Goal: Task Accomplishment & Management: Manage account settings

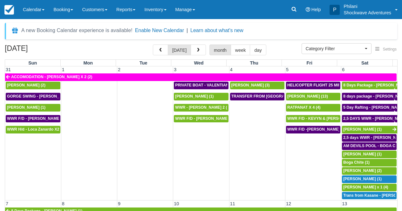
select select
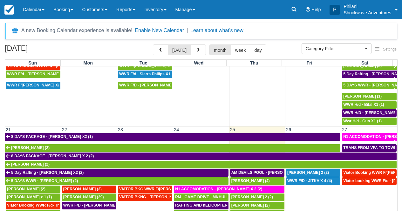
scroll to position [252, 0]
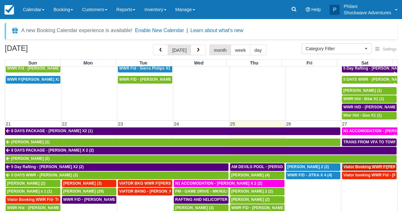
click at [373, 168] on span "Viator Booking WWR F/D - Gorgi, Philipp (2)" at bounding box center [384, 167] width 82 height 4
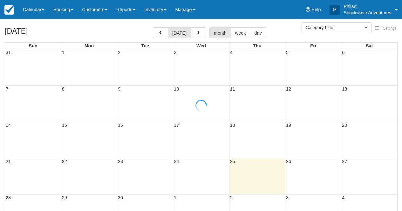
select select
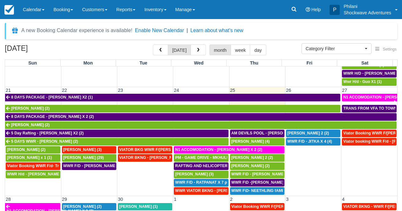
scroll to position [286, 0]
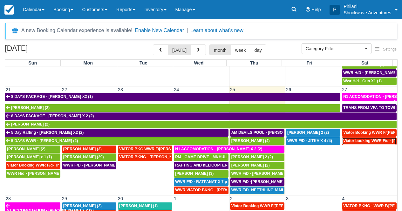
click at [366, 143] on span "Viator booking WWR F/d - Nicoll Joanna X 3 (3)" at bounding box center [388, 141] width 91 height 4
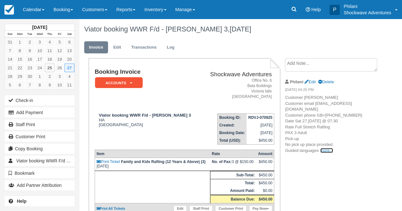
click at [325, 153] on link "more..." at bounding box center [326, 150] width 13 height 5
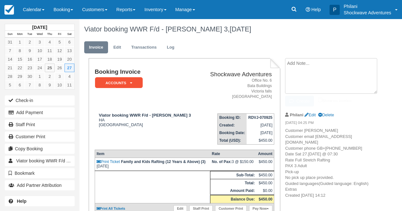
click at [302, 64] on textarea at bounding box center [331, 76] width 92 height 36
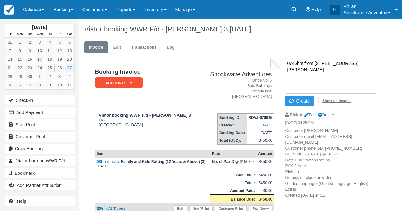
type textarea "0745hrs from 357 Gibson road"
click at [319, 99] on input "Show on invoice" at bounding box center [320, 100] width 4 height 4
checkbox input "true"
click at [295, 101] on icon "button" at bounding box center [292, 101] width 7 height 4
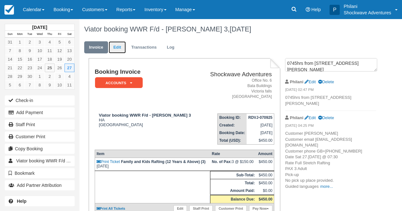
click at [117, 47] on link "Edit" at bounding box center [117, 47] width 17 height 12
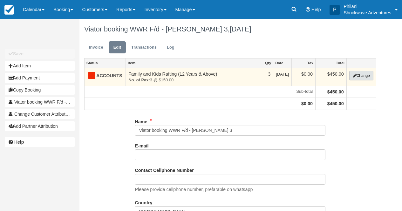
click at [359, 76] on button "Change" at bounding box center [361, 76] width 24 height 10
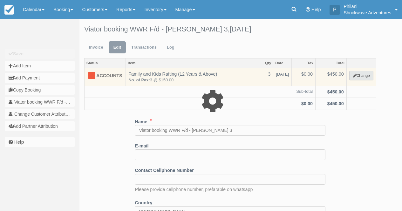
type input "450.00"
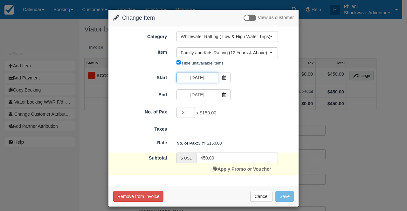
click at [198, 78] on input "09/27/25" at bounding box center [196, 77] width 41 height 11
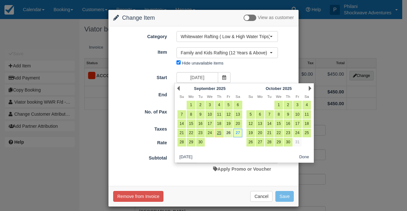
click at [230, 132] on link "26" at bounding box center [228, 133] width 9 height 9
type input "09/26/25"
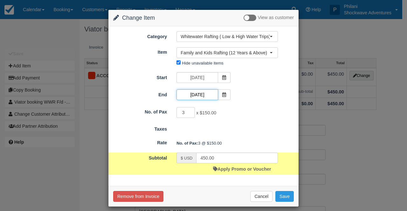
drag, startPoint x: 196, startPoint y: 94, endPoint x: 229, endPoint y: 113, distance: 37.4
click at [196, 94] on input "09/27/25" at bounding box center [196, 94] width 41 height 11
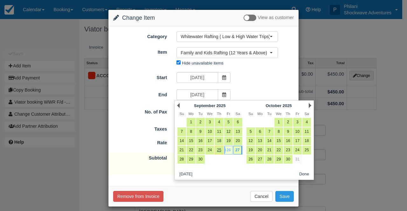
click at [227, 150] on link "26" at bounding box center [228, 150] width 9 height 9
type input "09/26/25"
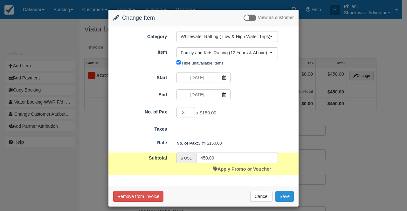
click at [285, 197] on button "Save" at bounding box center [284, 196] width 18 height 11
